Goal: Information Seeking & Learning: Compare options

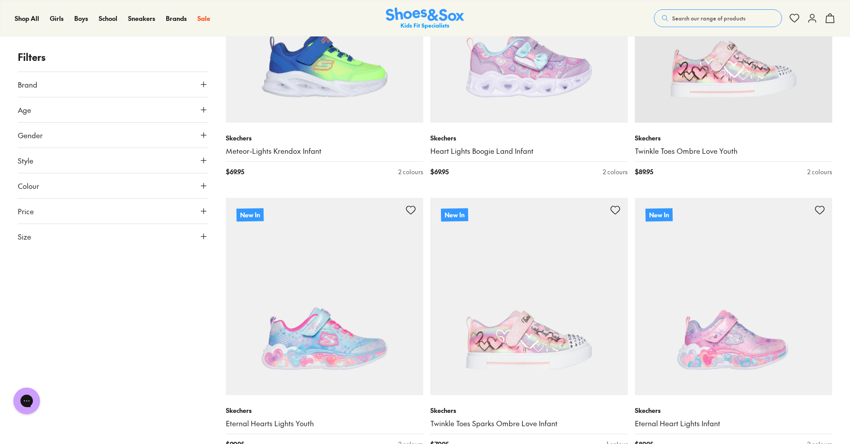
scroll to position [222, 0]
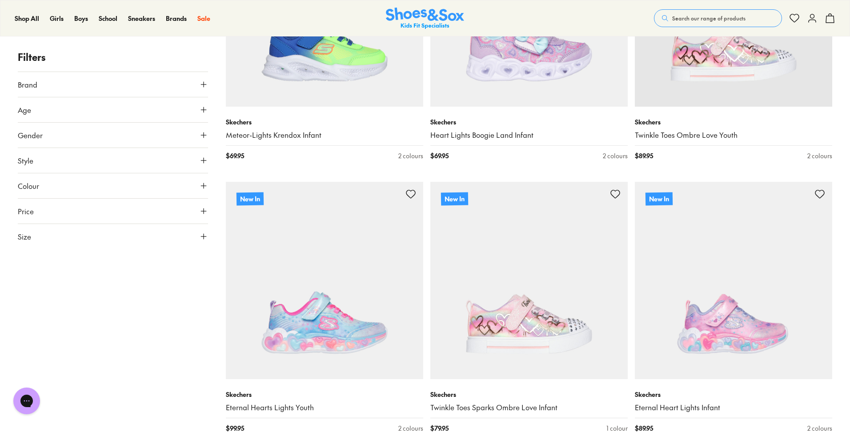
drag, startPoint x: 523, startPoint y: 83, endPoint x: 158, endPoint y: 350, distance: 451.3
click at [506, 135] on link "Heart Lights Boogie Land Infant" at bounding box center [529, 135] width 197 height 10
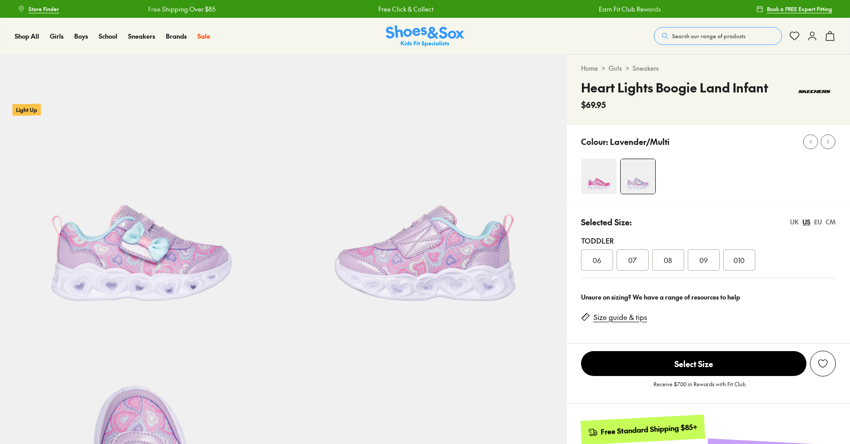
click at [621, 343] on div "We will email you if this product comes back in stock. Notify Me View Similar P…" at bounding box center [708, 373] width 283 height 60
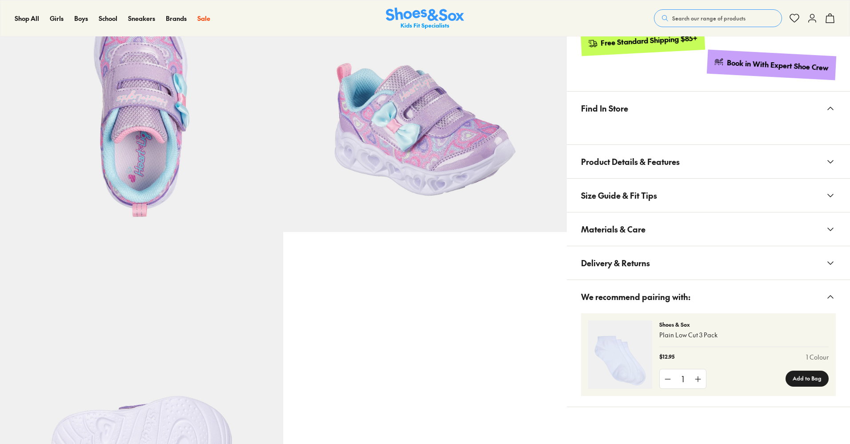
drag, startPoint x: 619, startPoint y: 227, endPoint x: 653, endPoint y: 250, distance: 40.5
click at [619, 230] on span "Materials & Care" at bounding box center [613, 229] width 64 height 26
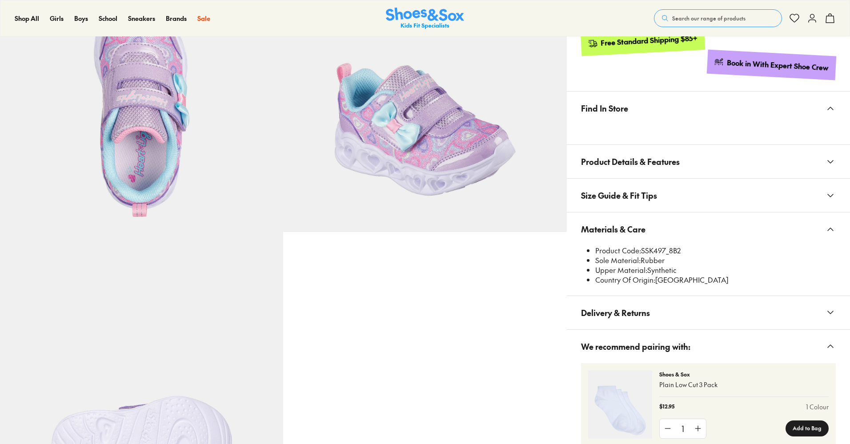
scroll to position [388, 0]
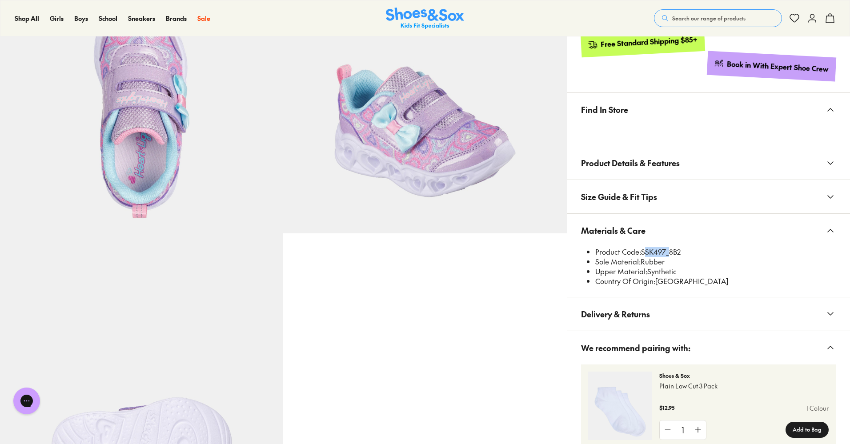
drag, startPoint x: 642, startPoint y: 251, endPoint x: 666, endPoint y: 252, distance: 24.0
click at [666, 252] on li "Product Code: SSK497_8B2" at bounding box center [716, 252] width 241 height 10
select select "*"
copy li "SSK497"
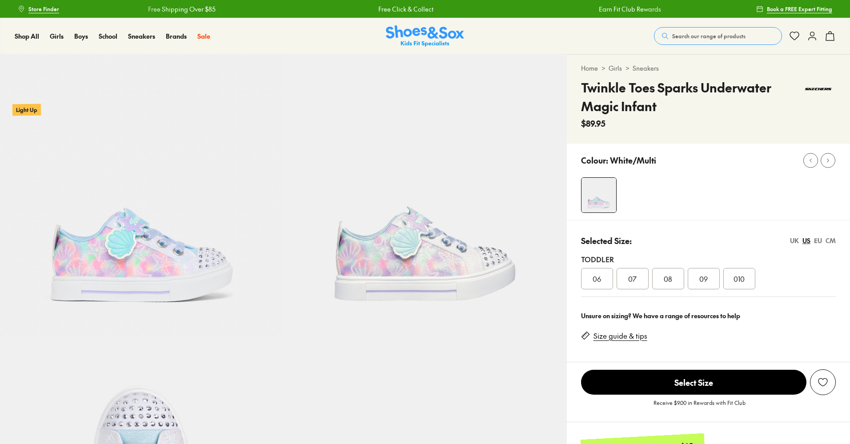
select select "*"
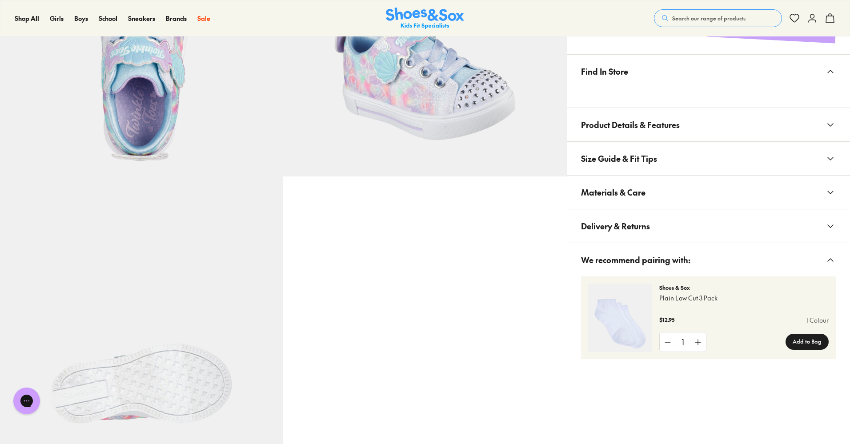
drag, startPoint x: 624, startPoint y: 193, endPoint x: 633, endPoint y: 205, distance: 14.5
click at [624, 194] on span "Materials & Care" at bounding box center [613, 192] width 64 height 26
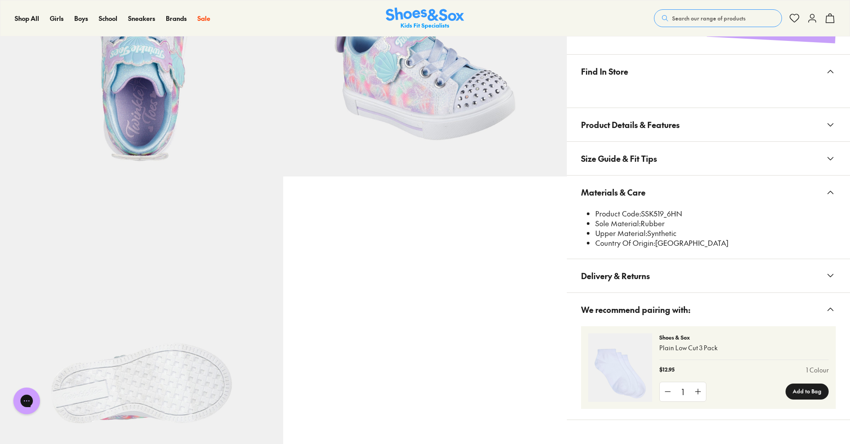
click at [661, 216] on li "Product Code: SSK519_6HN" at bounding box center [716, 214] width 241 height 10
copy li "SSK519_6HN"
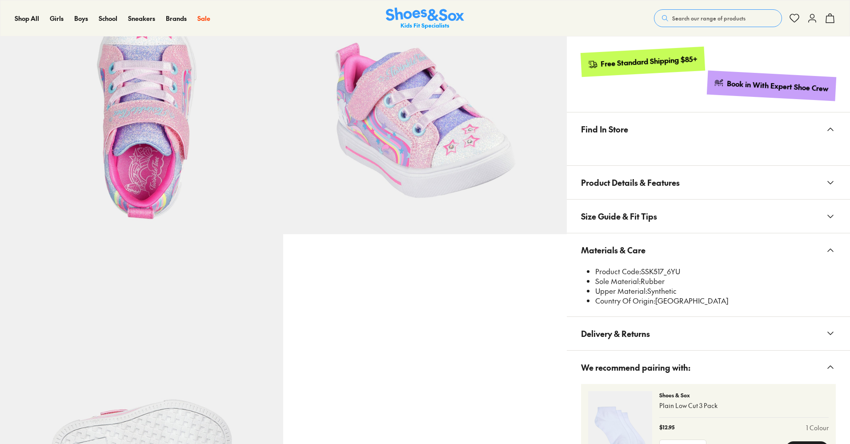
scroll to position [387, 0]
click at [644, 270] on li "Product Code: SSK517_6YU" at bounding box center [716, 272] width 241 height 10
select select "*"
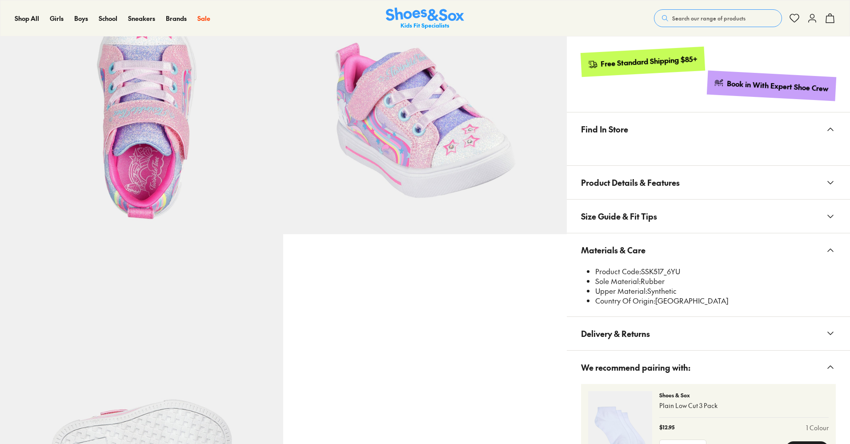
scroll to position [386, 0]
